Goal: Task Accomplishment & Management: Use online tool/utility

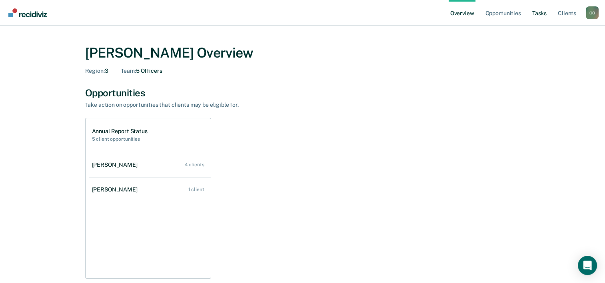
click at [539, 13] on link "Tasks" at bounding box center [540, 13] width 18 height 26
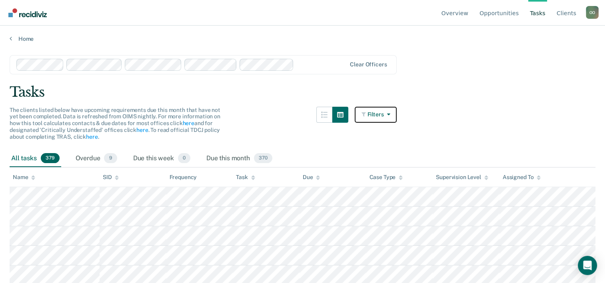
click at [384, 115] on button "Filters" at bounding box center [376, 115] width 42 height 16
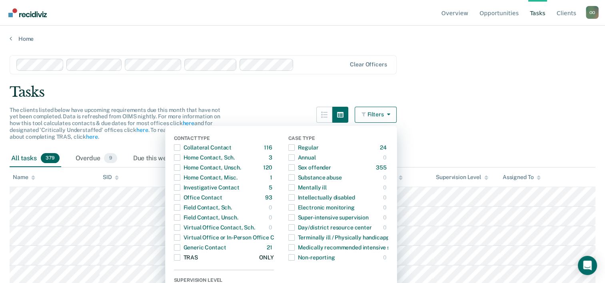
click at [180, 258] on span "Dropdown Menu" at bounding box center [177, 257] width 6 height 6
click at [517, 80] on main "Clear officers Tasks The clients listed below have upcoming requirements due th…" at bounding box center [302, 161] width 605 height 238
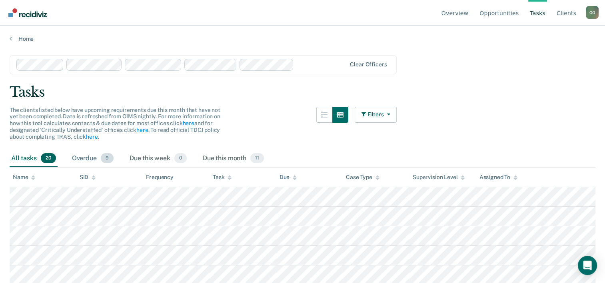
click at [83, 157] on div "Overdue 9" at bounding box center [92, 159] width 45 height 18
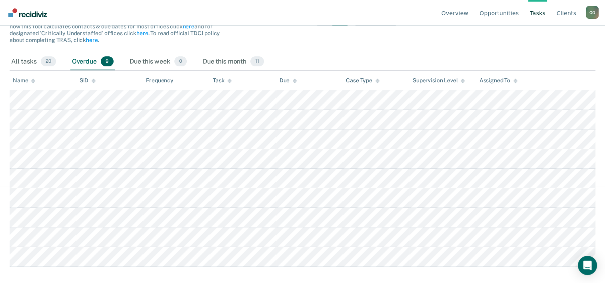
scroll to position [97, 0]
click at [515, 78] on icon at bounding box center [515, 80] width 4 height 5
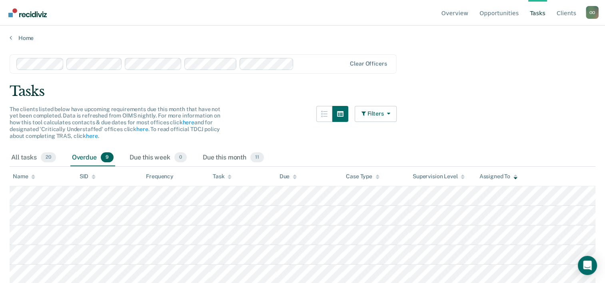
scroll to position [0, 0]
click at [593, 11] on div "O O" at bounding box center [592, 12] width 13 height 13
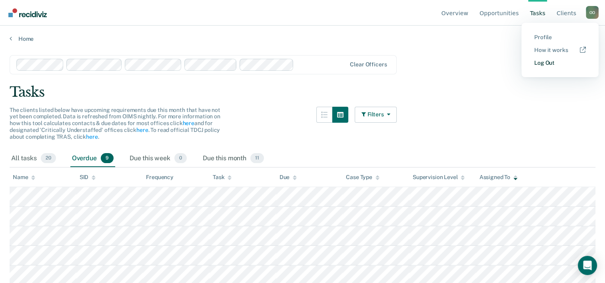
click at [543, 61] on link "Log Out" at bounding box center [560, 63] width 52 height 7
